Goal: Find specific page/section: Find specific page/section

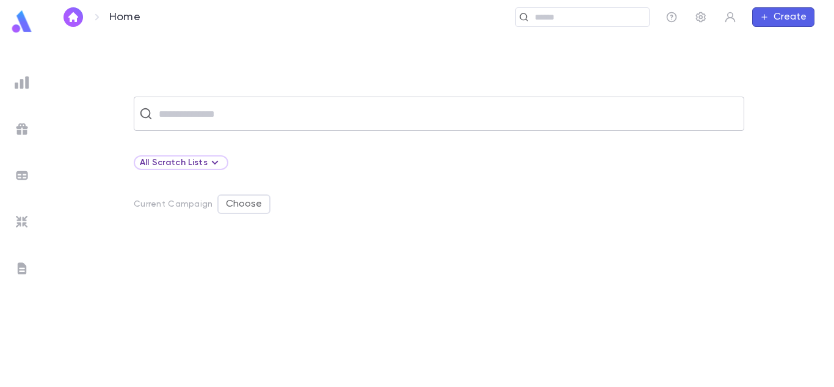
click at [352, 98] on div "​" at bounding box center [439, 113] width 611 height 34
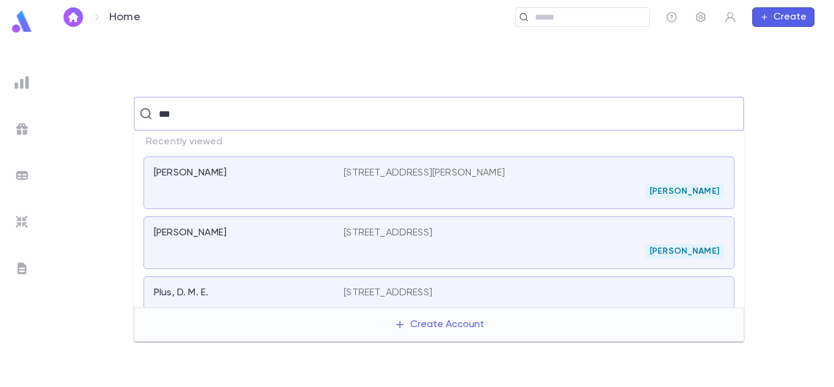
type input "***"
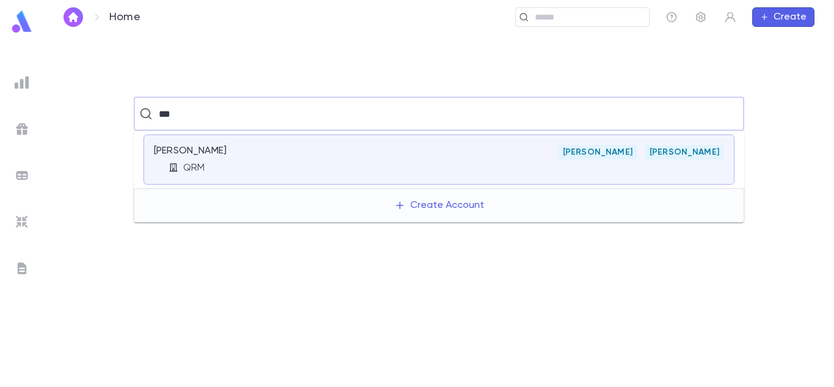
click at [332, 164] on div "QRM" at bounding box center [256, 168] width 175 height 12
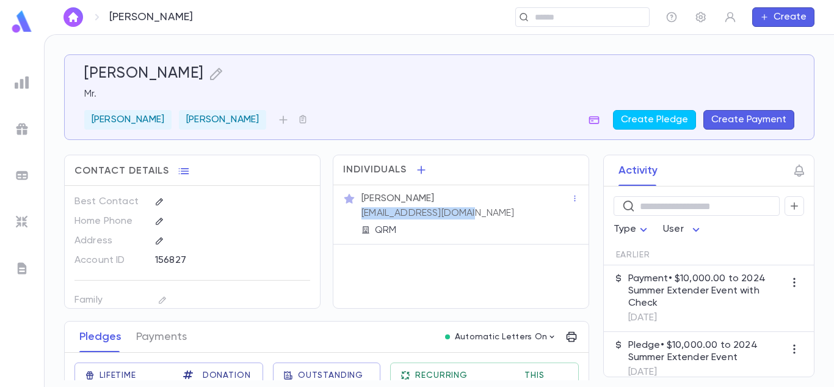
drag, startPoint x: 471, startPoint y: 212, endPoint x: 360, endPoint y: 216, distance: 111.8
click at [360, 216] on div "[PERSON_NAME] [EMAIL_ADDRESS][DOMAIN_NAME] QRM" at bounding box center [465, 213] width 212 height 46
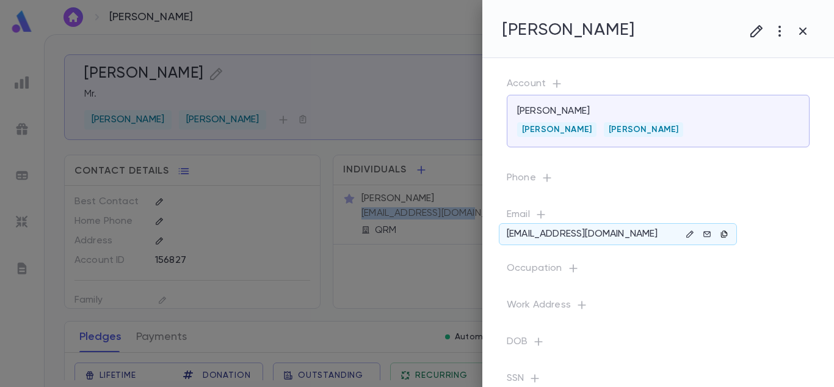
click at [722, 233] on icon "button" at bounding box center [724, 234] width 9 height 9
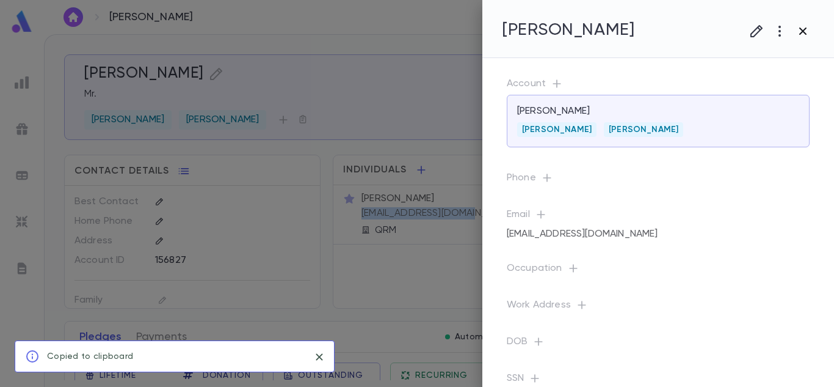
click at [804, 28] on icon "button" at bounding box center [803, 31] width 15 height 15
